Goal: Task Accomplishment & Management: Manage account settings

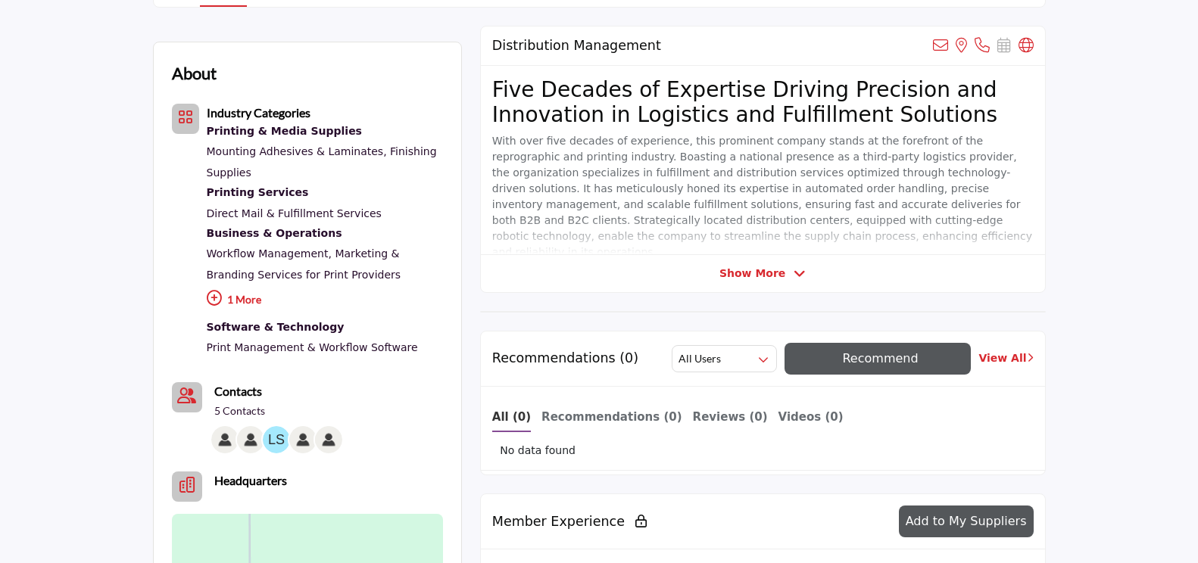
scroll to position [370, 0]
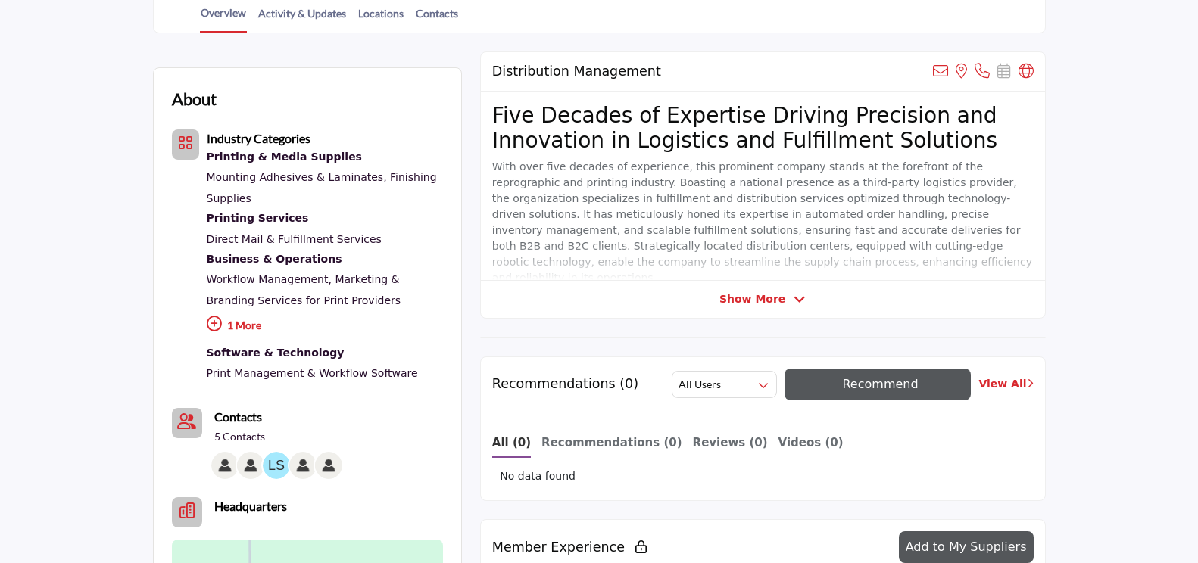
click at [782, 296] on span "Show More" at bounding box center [762, 300] width 86 height 16
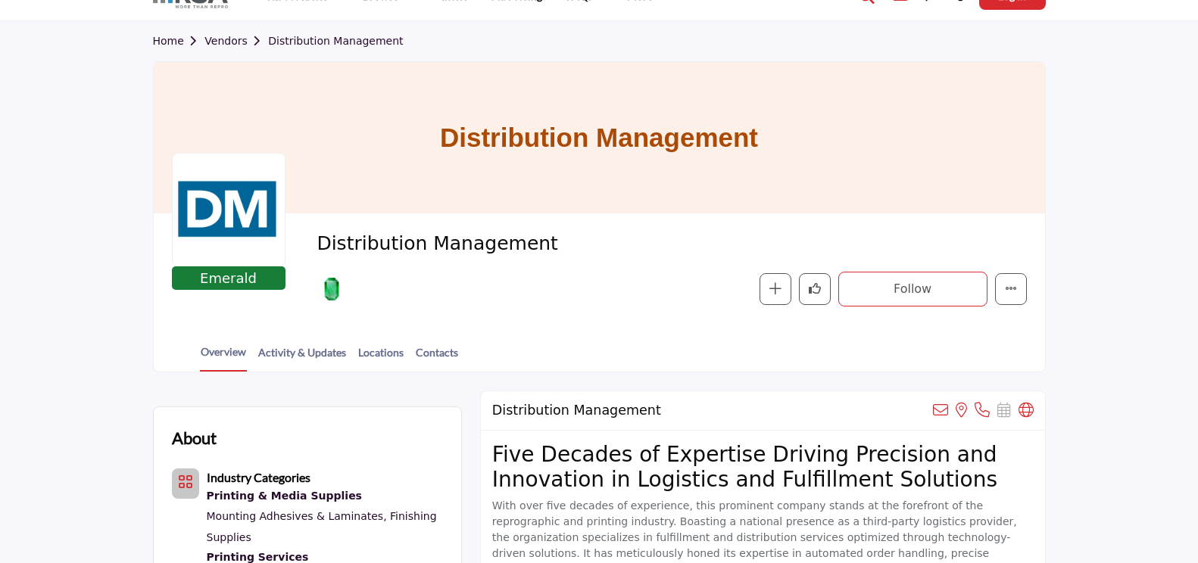
scroll to position [0, 0]
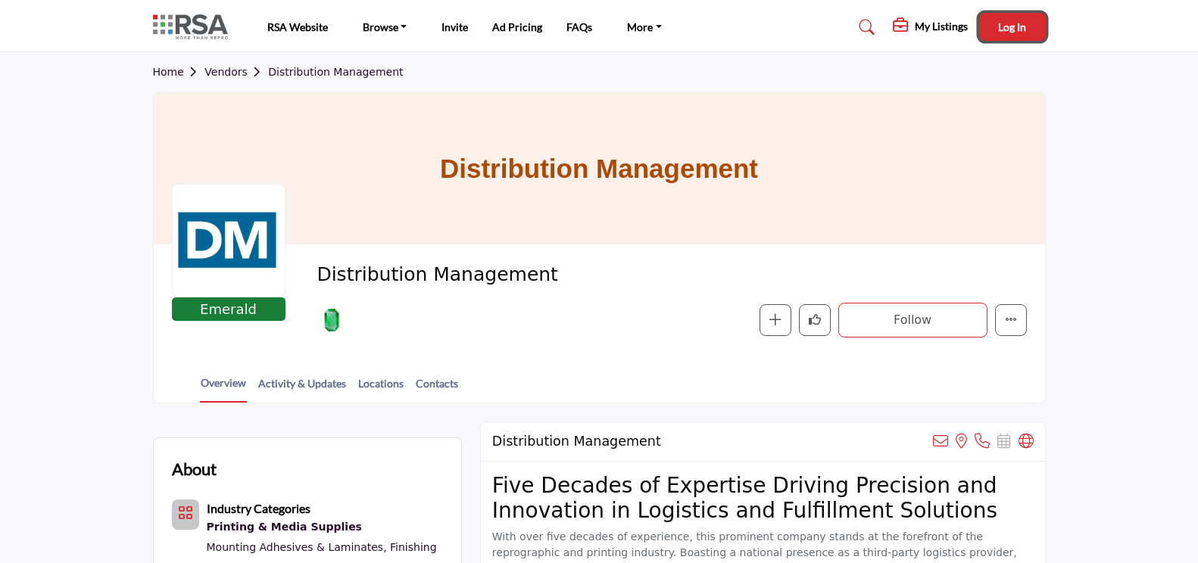
click at [1018, 27] on span "Log In" at bounding box center [1012, 26] width 28 height 13
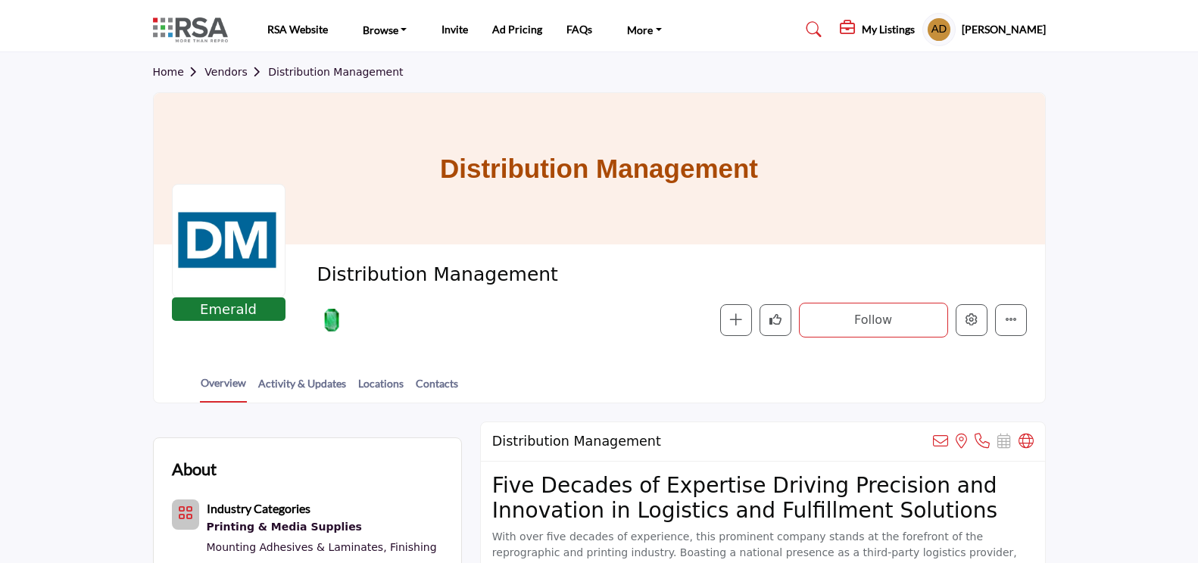
click at [974, 27] on h5 "[PERSON_NAME]" at bounding box center [1004, 29] width 84 height 15
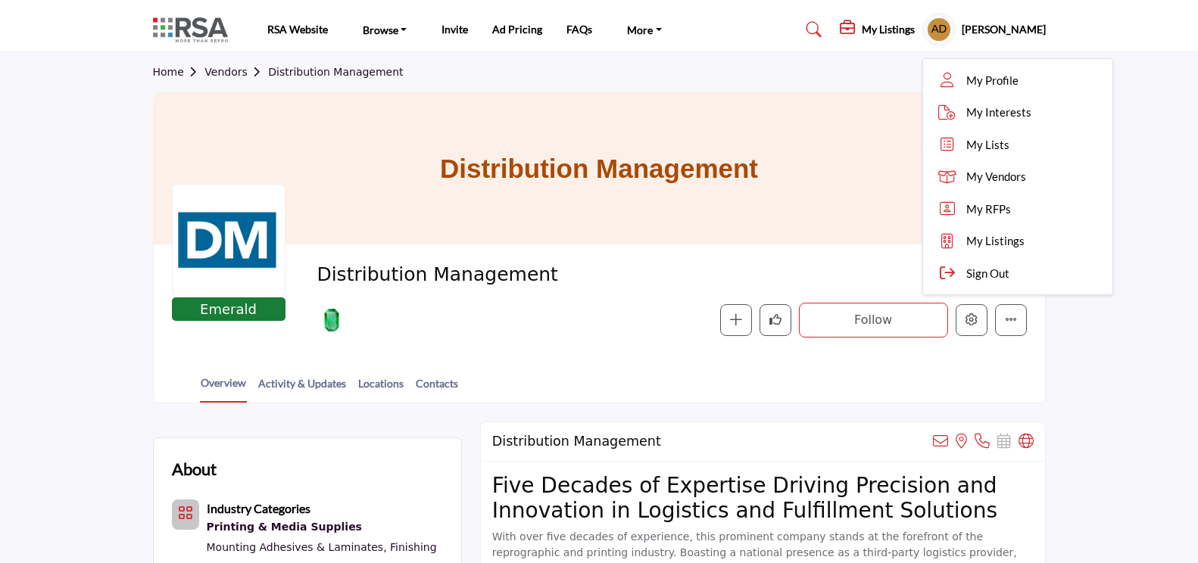
click at [873, 28] on h5 "My Listings" at bounding box center [888, 30] width 53 height 14
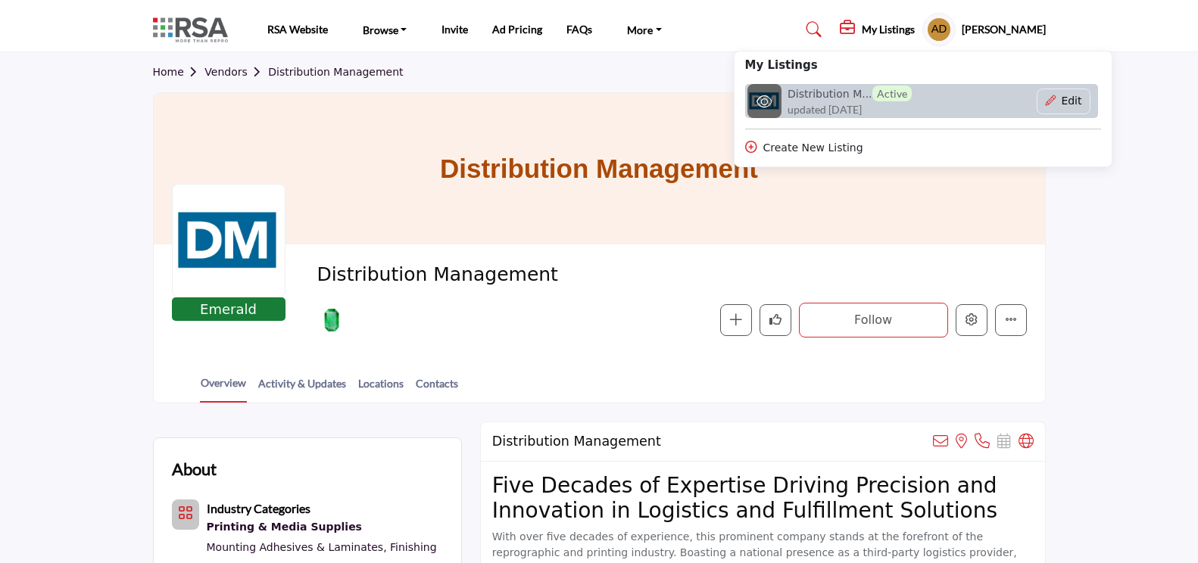
click at [791, 92] on h6 "Distribution M... Active" at bounding box center [850, 94] width 124 height 16
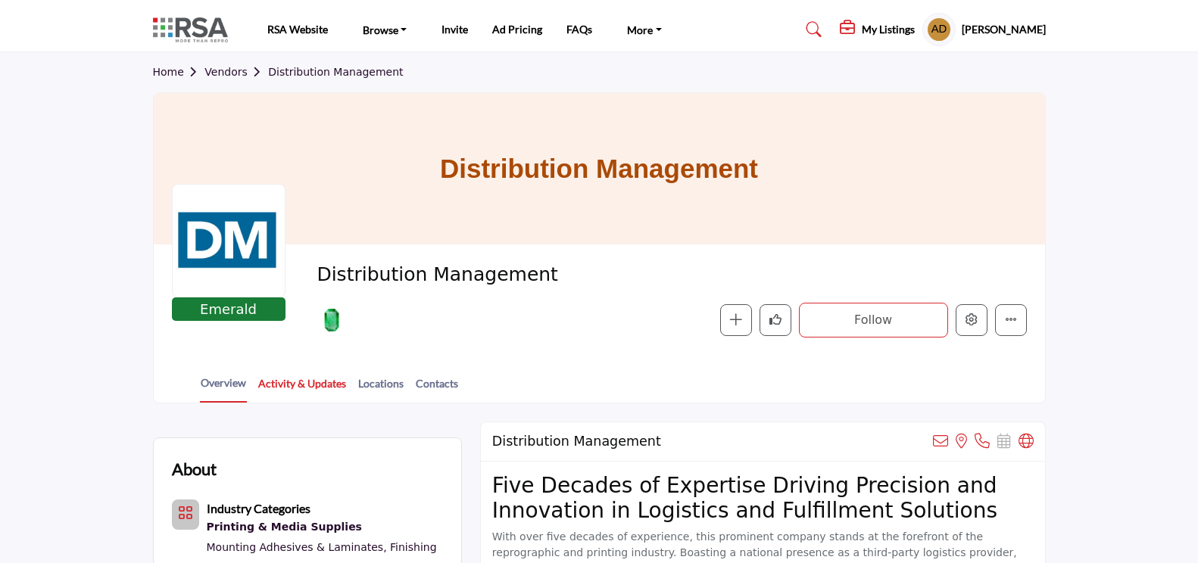
click at [320, 392] on link "Activity & Updates" at bounding box center [302, 389] width 89 height 27
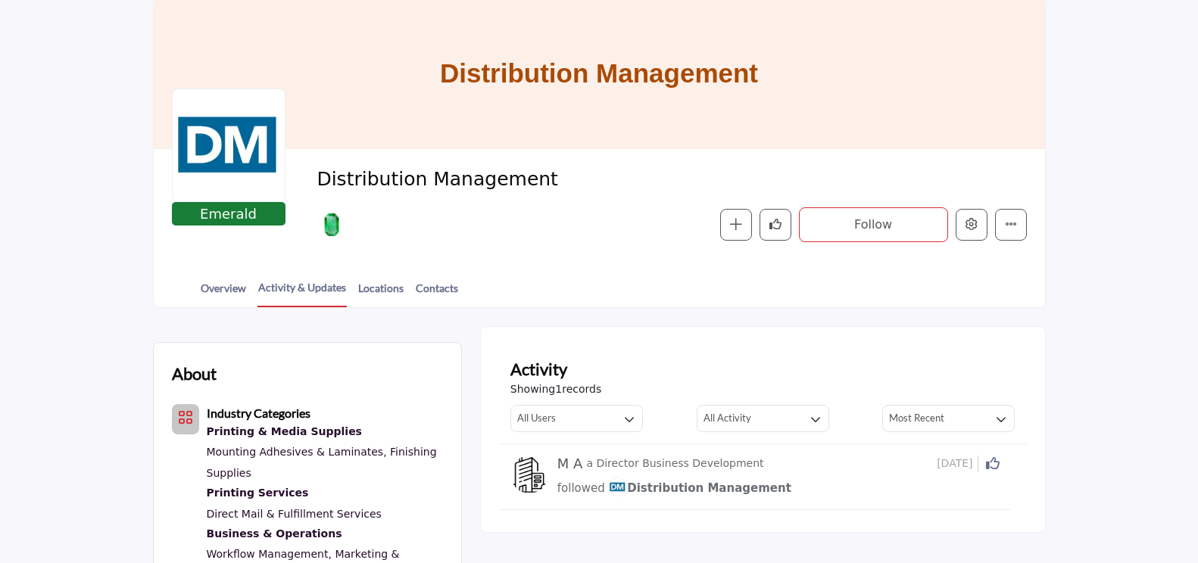
scroll to position [227, 0]
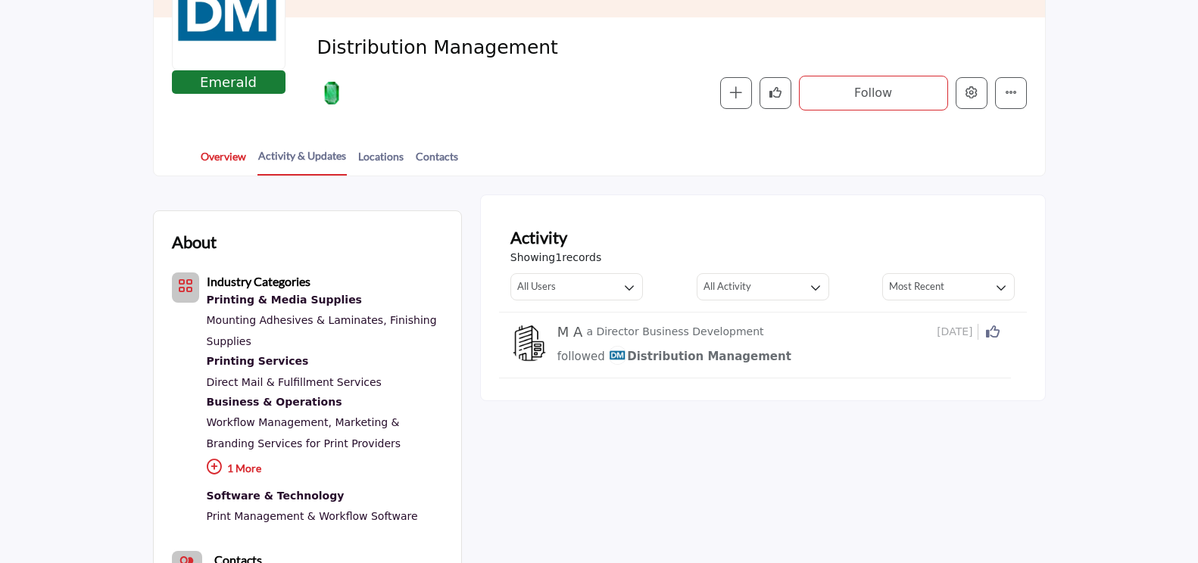
click at [230, 167] on link "Overview" at bounding box center [223, 161] width 47 height 27
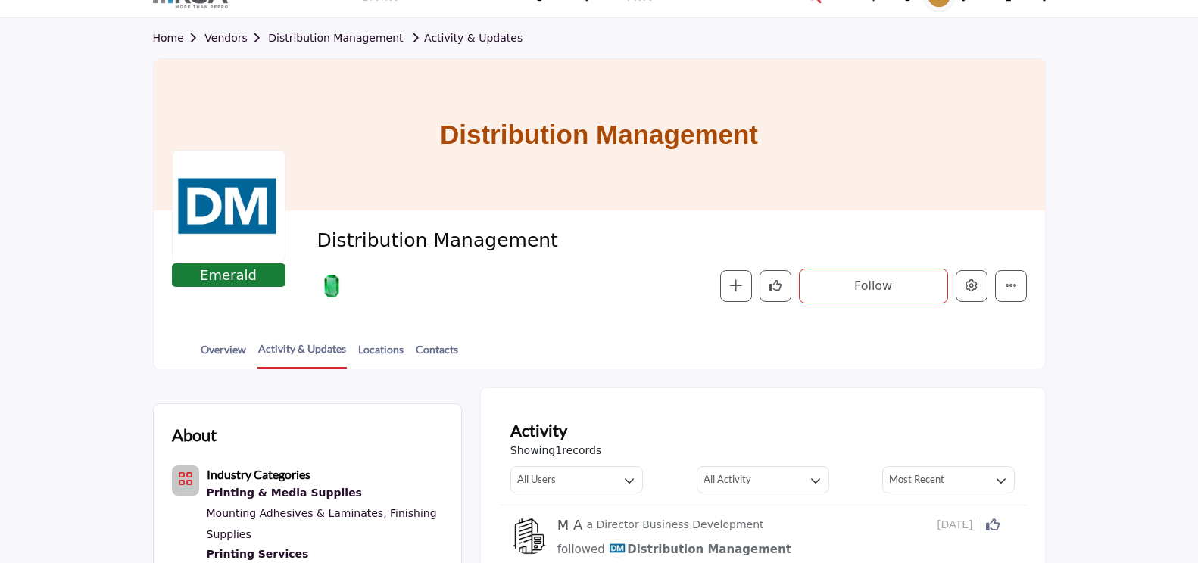
scroll to position [0, 0]
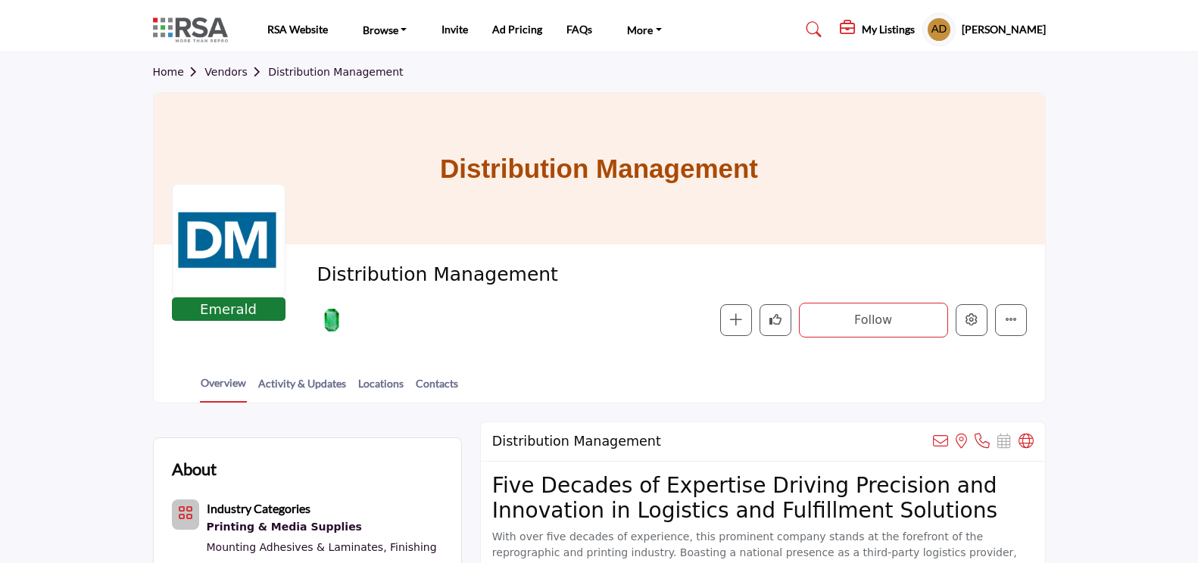
click at [1009, 35] on h5 "[PERSON_NAME]" at bounding box center [1004, 29] width 84 height 15
